Goal: Transaction & Acquisition: Purchase product/service

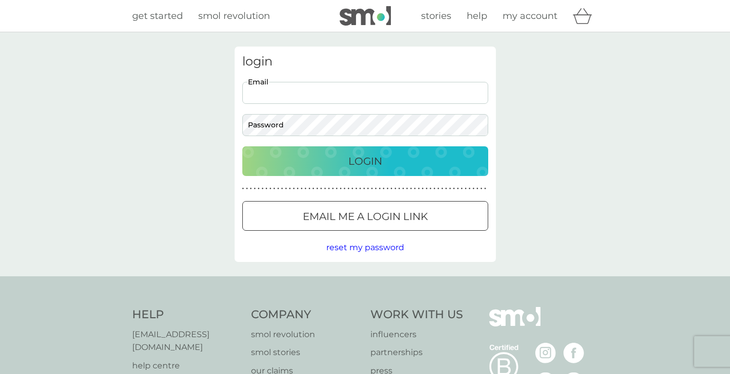
click at [390, 90] on input "Email" at bounding box center [365, 93] width 246 height 22
click at [242, 146] on button "Login" at bounding box center [365, 161] width 246 height 30
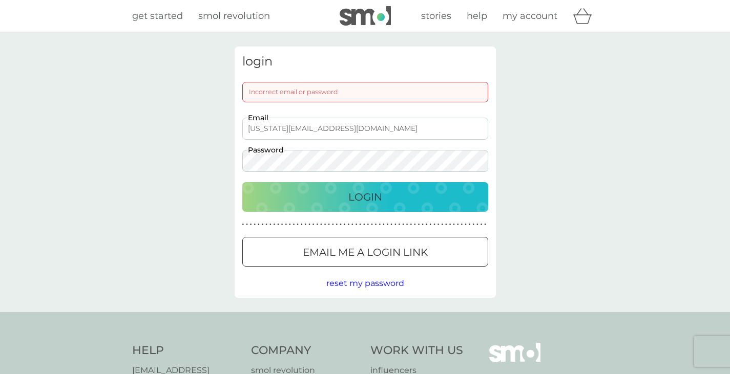
drag, startPoint x: 276, startPoint y: 133, endPoint x: 213, endPoint y: 136, distance: 62.6
click at [213, 136] on div "login Incorrect email or password [US_STATE][EMAIL_ADDRESS][DOMAIN_NAME] Email …" at bounding box center [365, 172] width 730 height 280
type input "[EMAIL_ADDRESS][DOMAIN_NAME]"
click at [242, 182] on button "Login" at bounding box center [365, 197] width 246 height 30
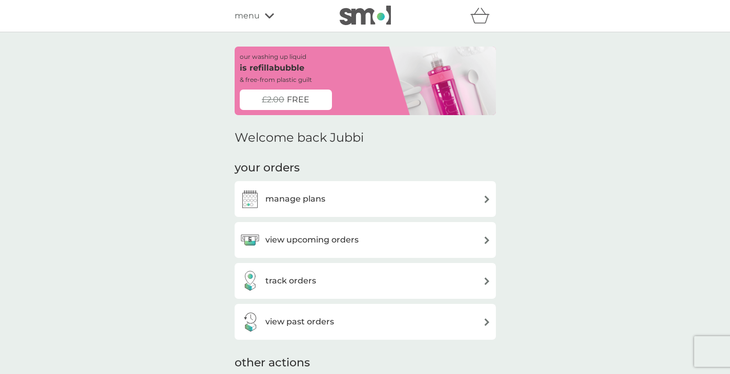
scroll to position [24, 0]
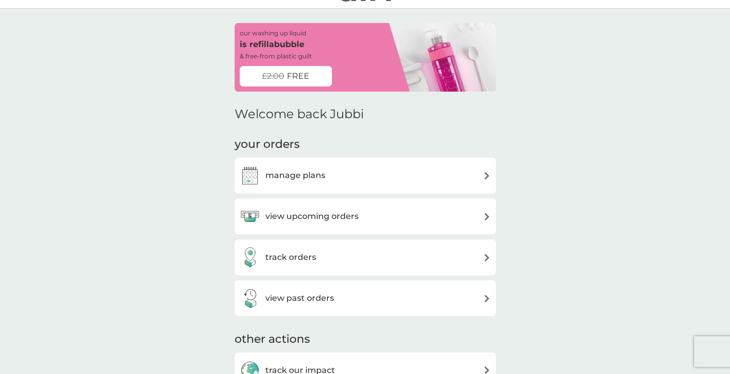
click at [309, 175] on h3 "manage plans" at bounding box center [295, 175] width 60 height 13
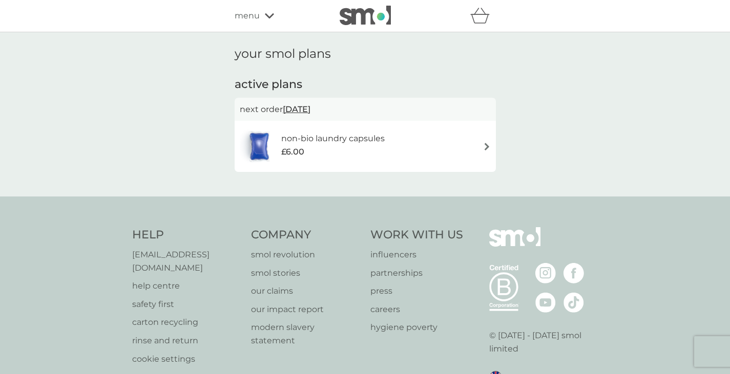
click at [265, 17] on icon at bounding box center [269, 16] width 9 height 6
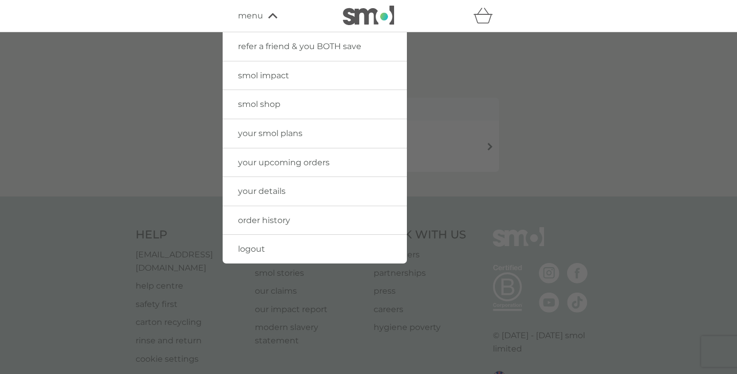
click at [419, 67] on div at bounding box center [368, 219] width 737 height 374
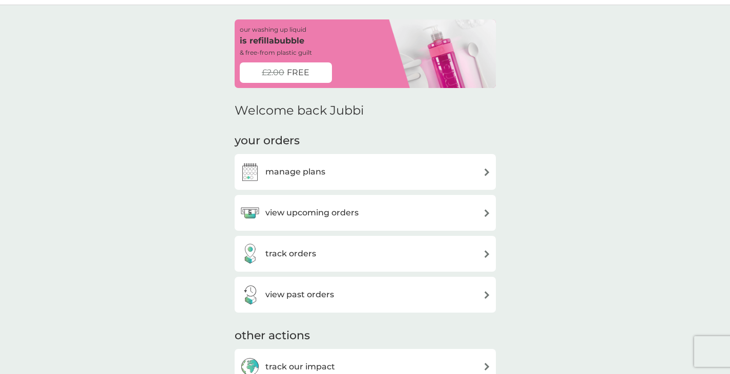
scroll to position [31, 0]
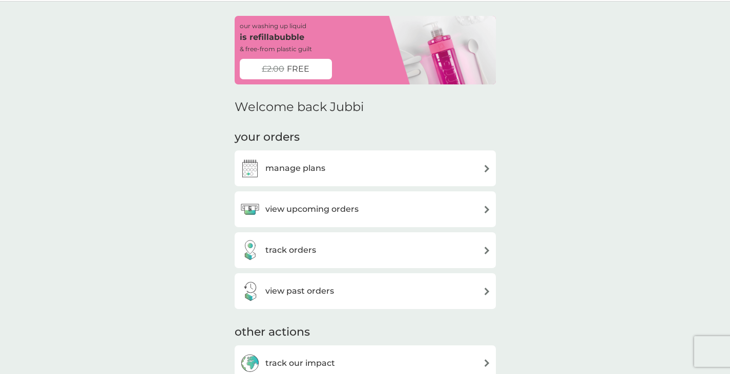
click at [315, 214] on h3 "view upcoming orders" at bounding box center [311, 209] width 93 height 13
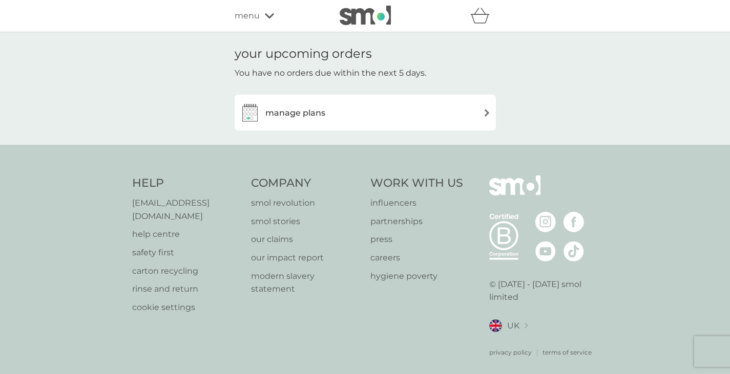
click at [329, 110] on div "manage plans" at bounding box center [365, 112] width 251 height 20
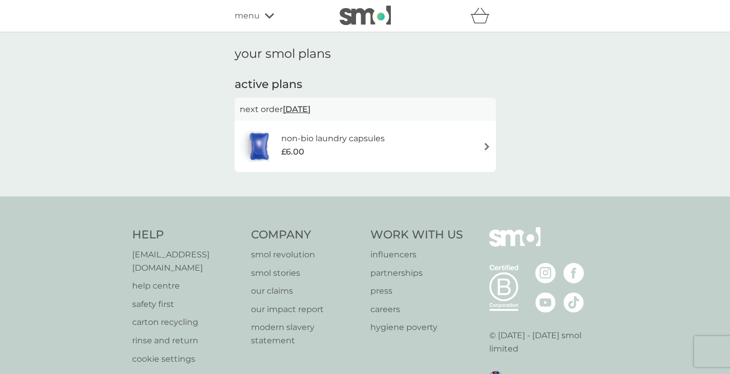
click at [319, 147] on div "£6.00" at bounding box center [332, 151] width 103 height 13
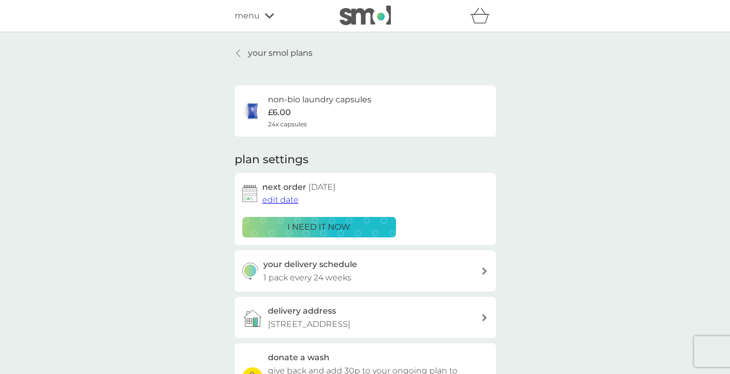
click at [291, 224] on p "i need it now" at bounding box center [318, 227] width 63 height 13
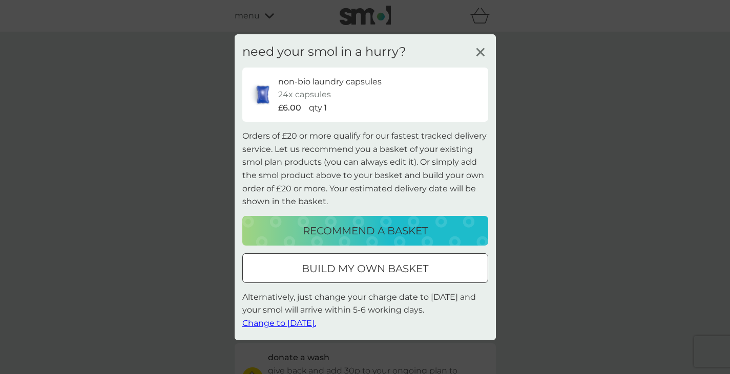
click at [279, 321] on span "Change to tomorrow." at bounding box center [279, 324] width 74 height 10
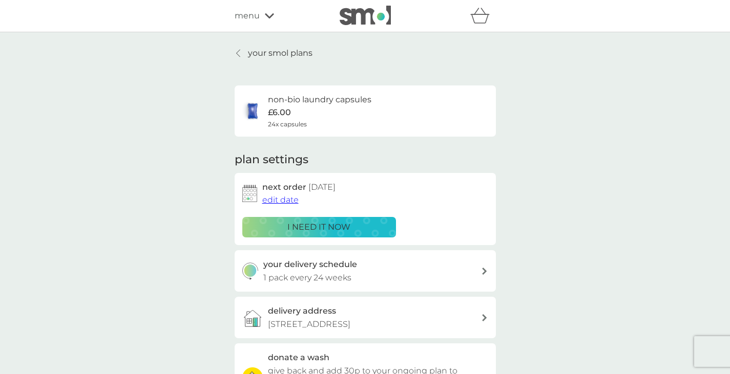
click at [268, 15] on icon at bounding box center [269, 16] width 9 height 6
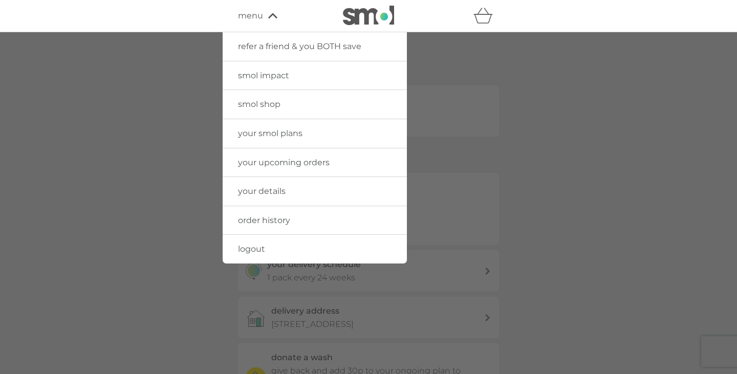
click at [259, 108] on span "smol shop" at bounding box center [259, 104] width 43 height 10
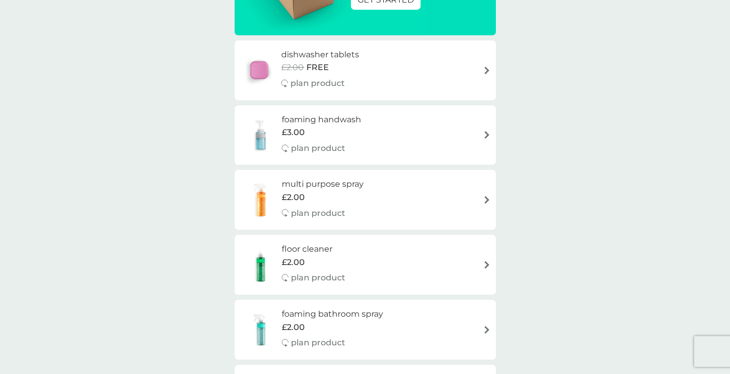
scroll to position [188, 0]
click at [280, 187] on img at bounding box center [261, 200] width 42 height 36
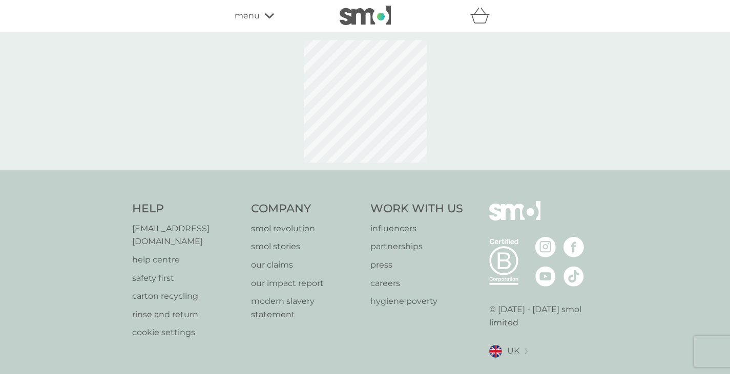
select select "112"
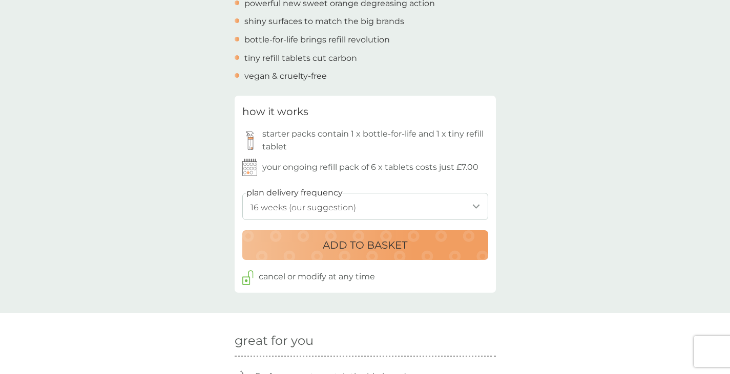
scroll to position [423, 0]
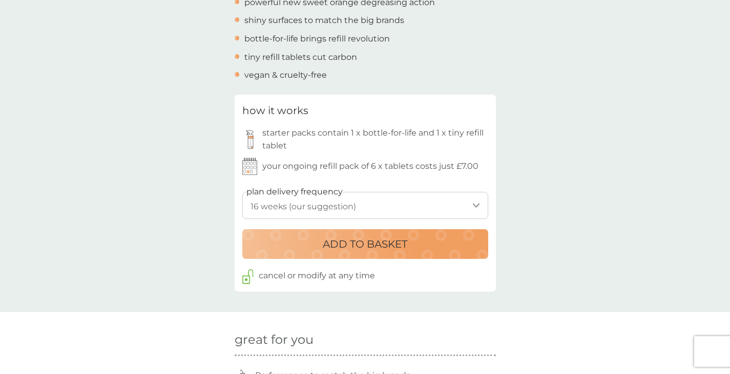
click at [382, 200] on select "1 week 2 weeks 3 weeks 4 weeks 5 weeks 6 weeks 7 weeks 8 weeks 9 weeks 10 weeks…" at bounding box center [365, 205] width 246 height 27
click at [619, 49] on div "back Fantastic product It cleans as good as any leading brand I have used - Kel…" at bounding box center [365, 319] width 730 height 1391
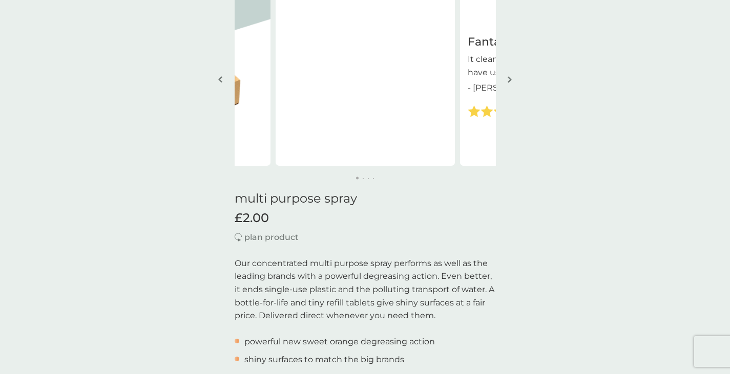
scroll to position [0, 0]
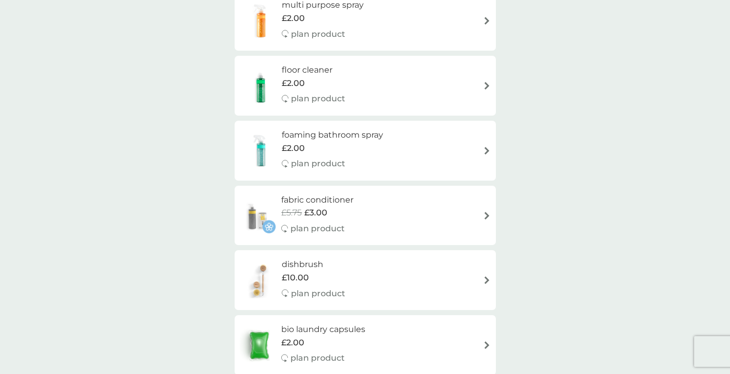
scroll to position [366, 0]
click at [265, 148] on img at bounding box center [261, 152] width 42 height 36
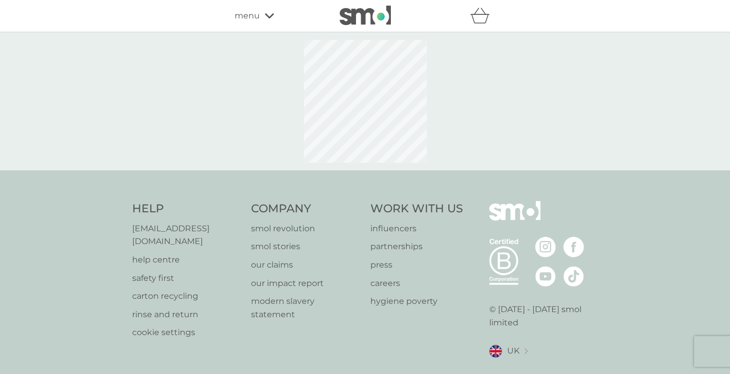
select select "182"
